Goal: Browse casually

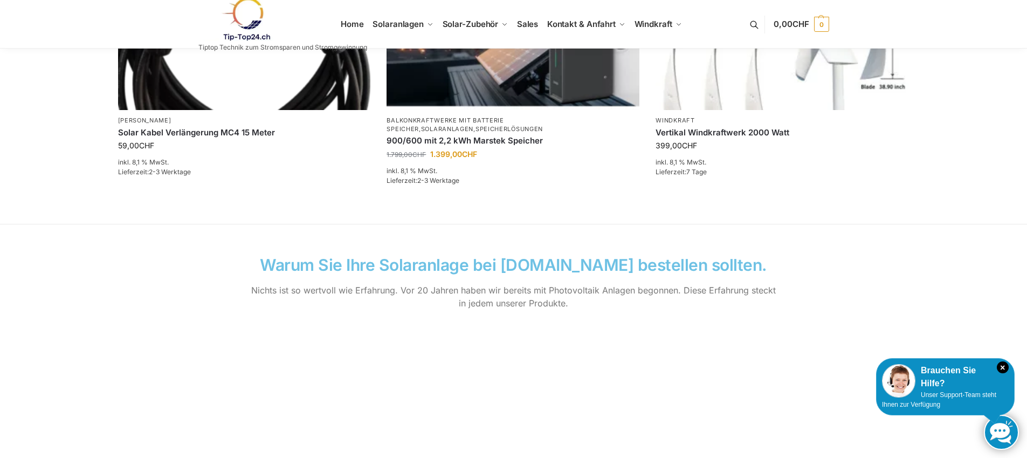
scroll to position [892, 0]
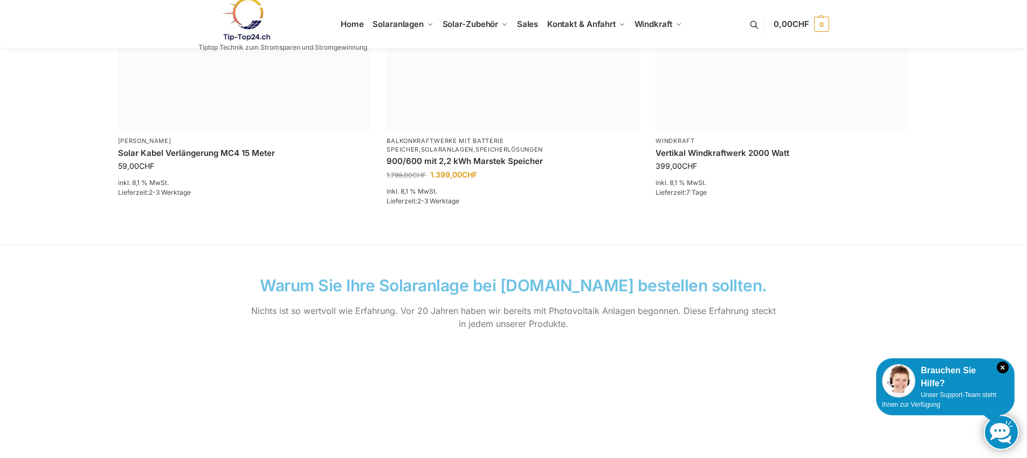
scroll to position [892, 0]
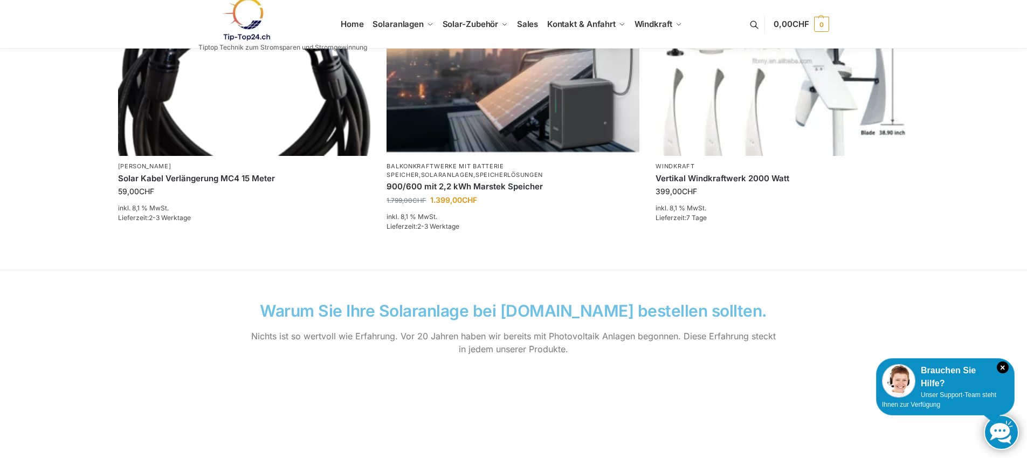
scroll to position [892, 0]
